Goal: Find specific page/section: Find specific page/section

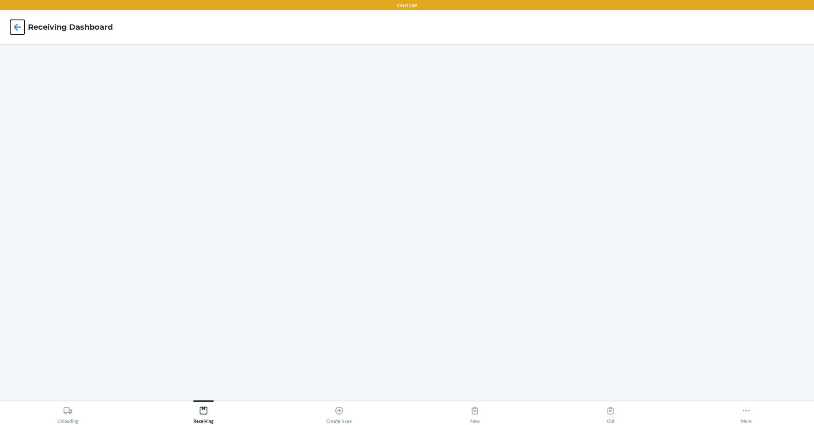
click at [15, 28] on icon at bounding box center [17, 26] width 7 height 7
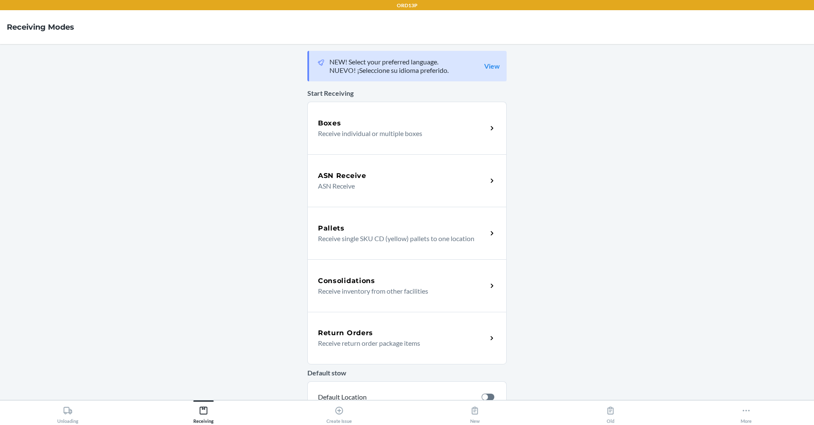
click at [798, 126] on main "NEW! Select your preferred language. NUEVO! ¡Seleccione su idioma preferido. Vi…" at bounding box center [407, 222] width 814 height 356
